Goal: Transaction & Acquisition: Purchase product/service

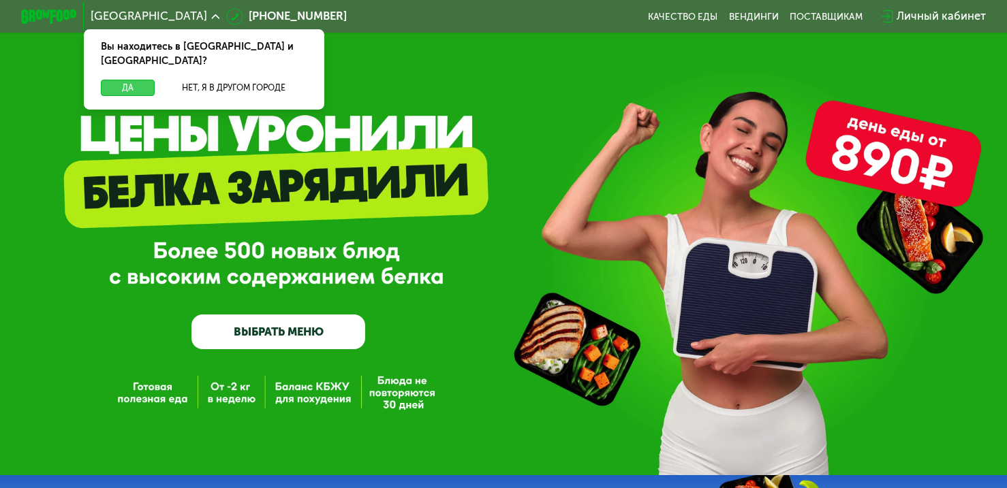
click at [131, 80] on button "Да" at bounding box center [128, 88] width 54 height 17
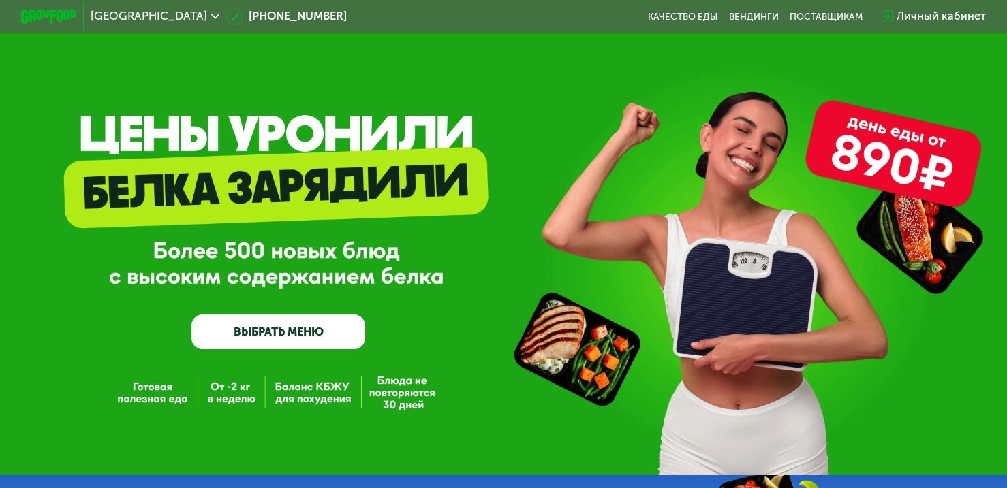
click at [311, 325] on link "ВЫБРАТЬ МЕНЮ" at bounding box center [278, 332] width 174 height 35
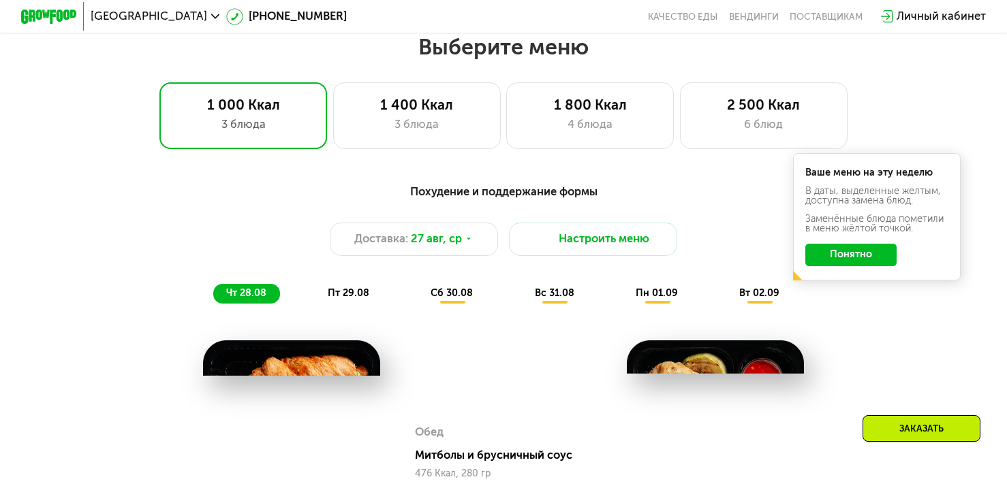
scroll to position [594, 0]
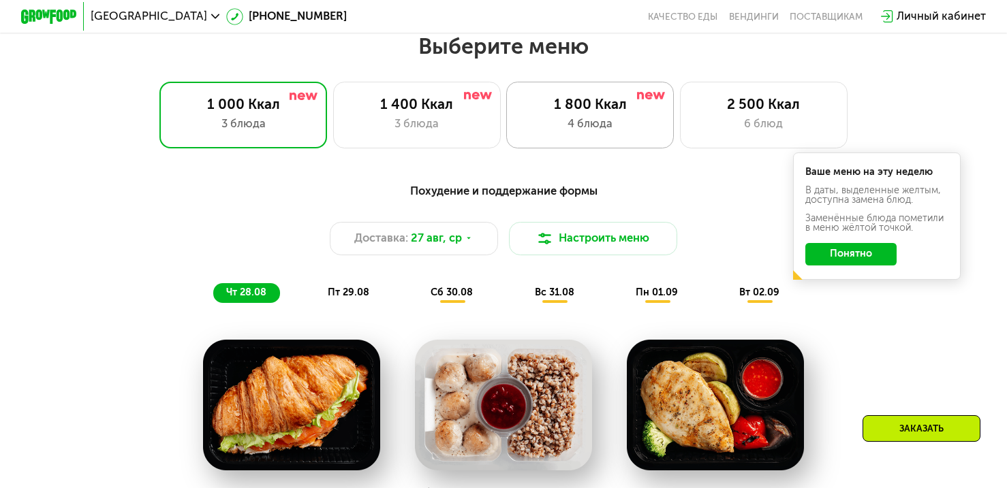
click at [640, 98] on img at bounding box center [651, 95] width 28 height 7
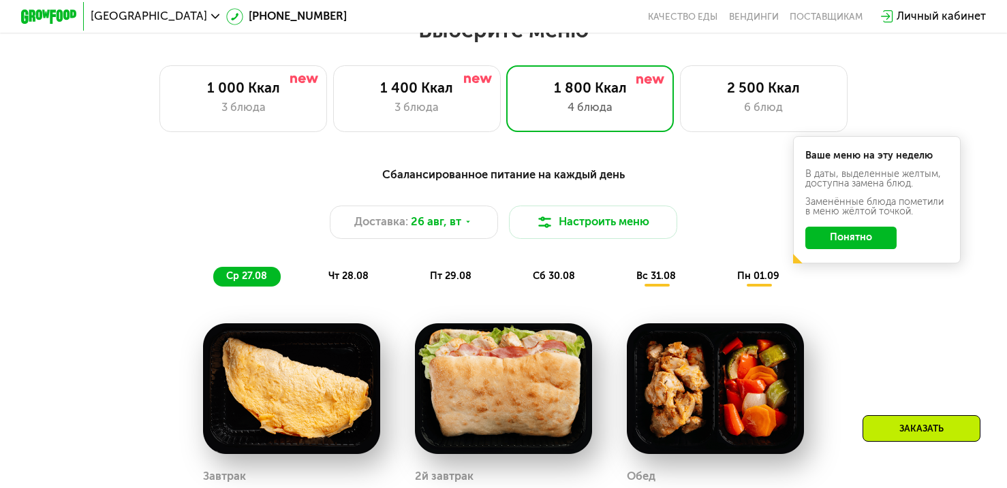
scroll to position [611, 0]
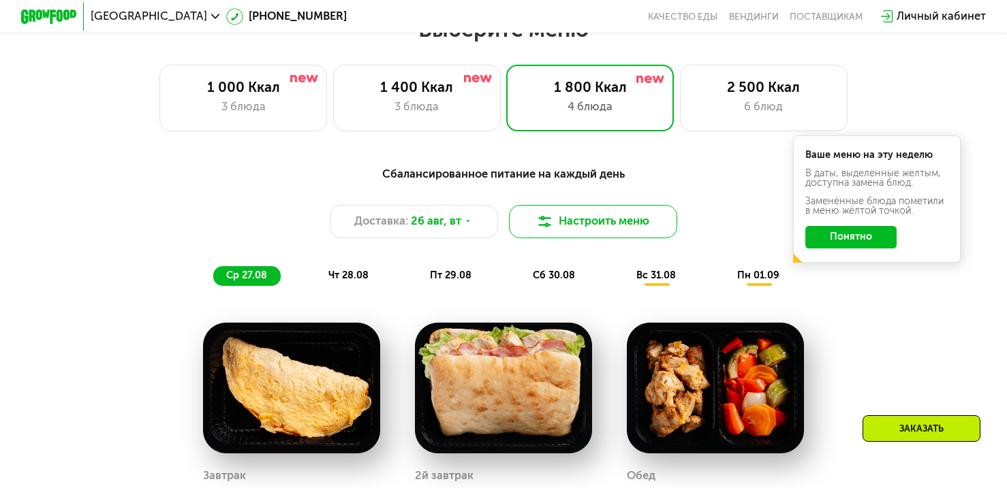
click at [553, 223] on button "Настроить меню" at bounding box center [593, 221] width 168 height 33
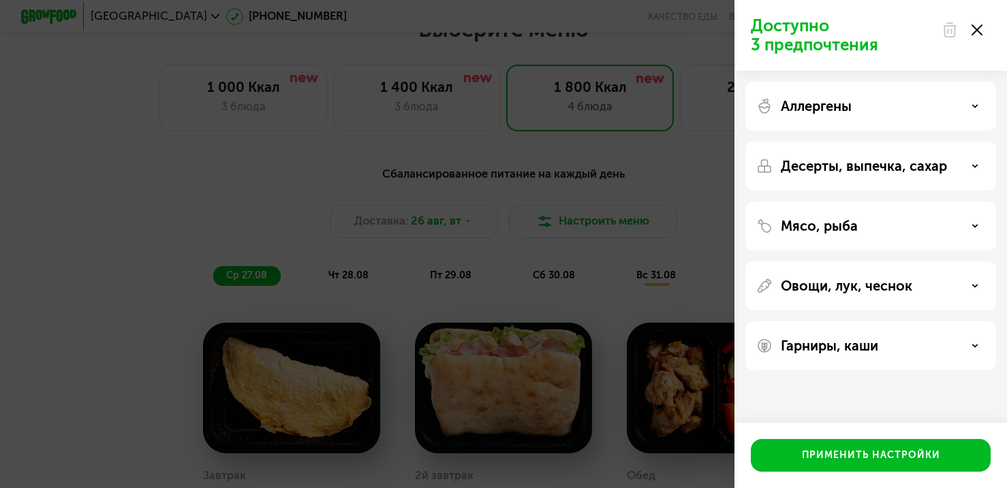
click at [954, 166] on div "Десерты, выпечка, сахар" at bounding box center [870, 166] width 229 height 16
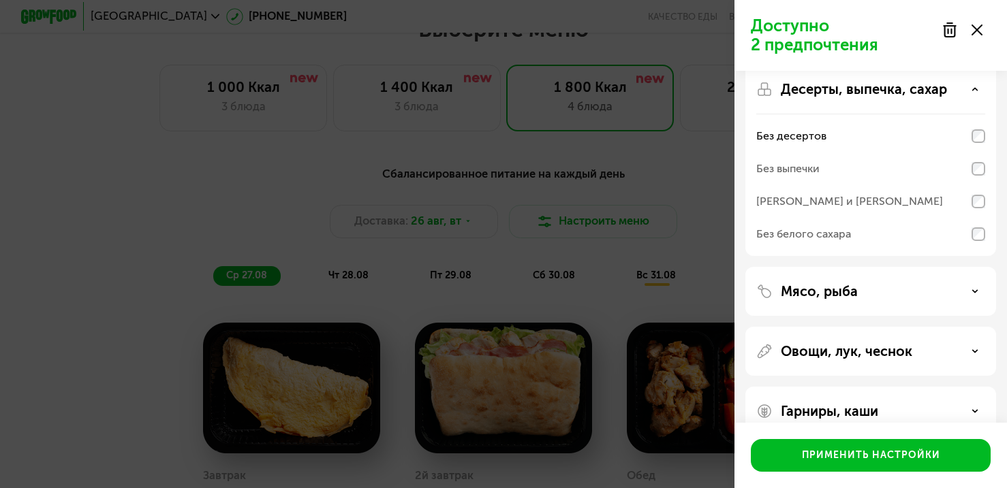
scroll to position [104, 0]
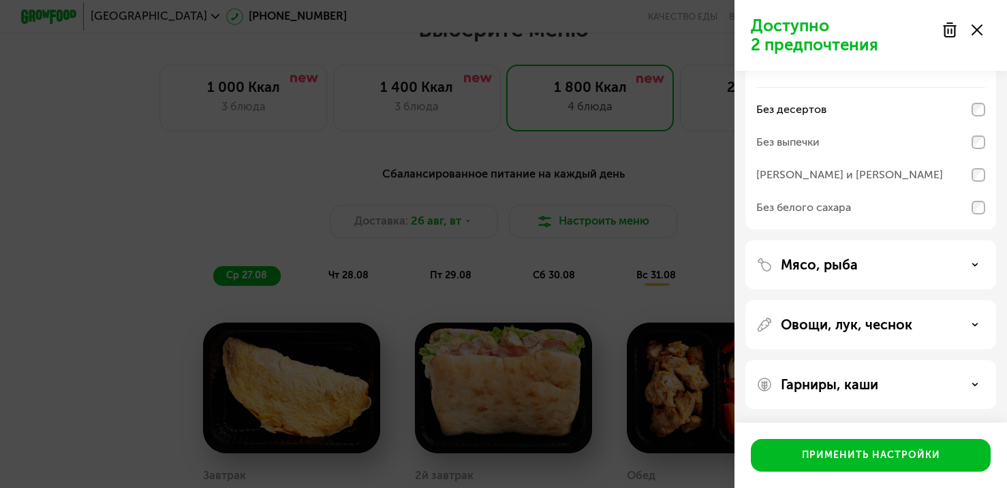
click at [967, 326] on div "Овощи, лук, чеснок" at bounding box center [870, 325] width 229 height 16
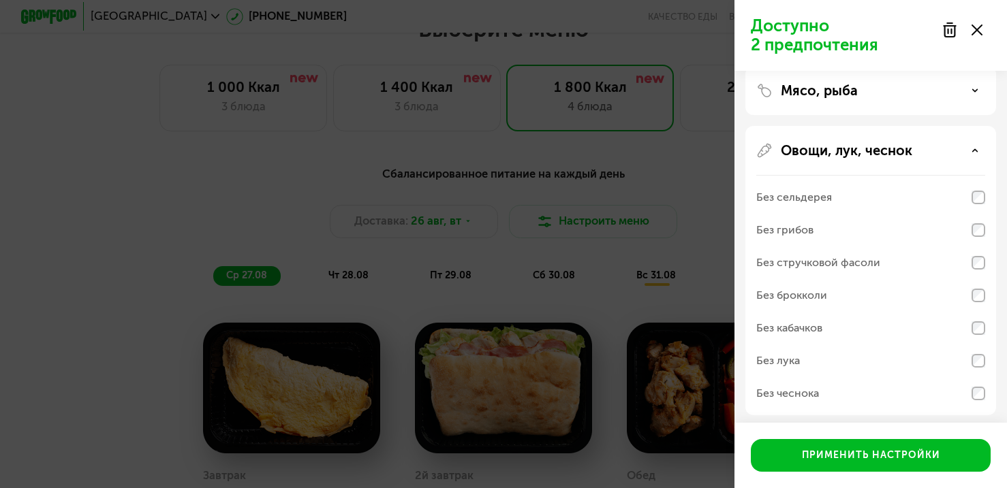
scroll to position [285, 0]
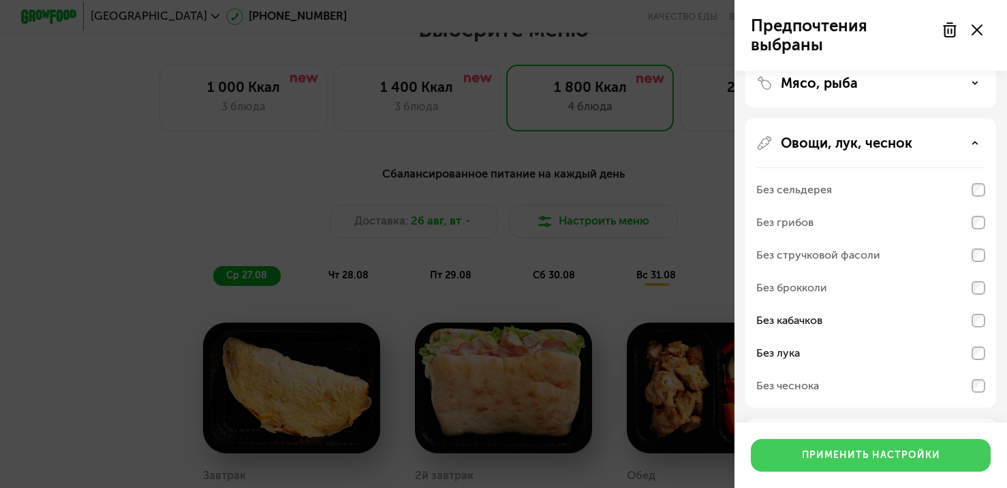
click at [846, 456] on div "Применить настройки" at bounding box center [871, 456] width 138 height 14
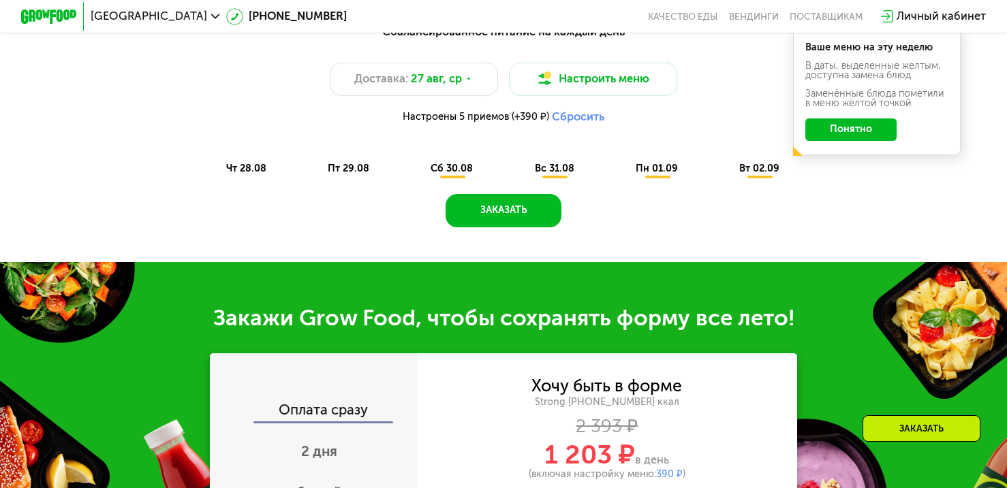
scroll to position [754, 0]
